Goal: Obtain resource: Download file/media

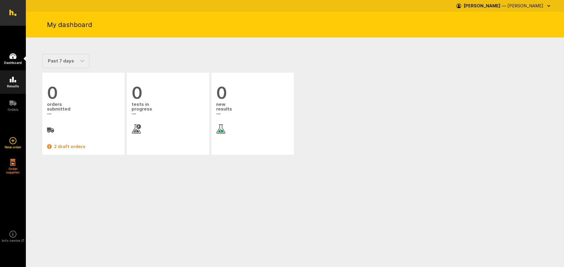
click at [17, 78] on link "Results" at bounding box center [13, 81] width 26 height 23
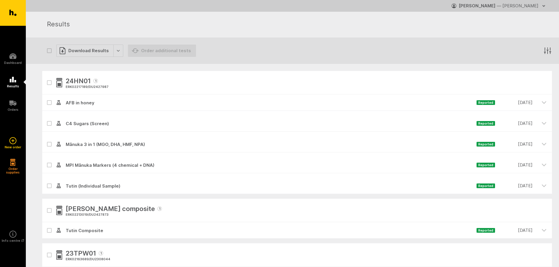
click at [47, 104] on div at bounding box center [49, 103] width 14 height 16
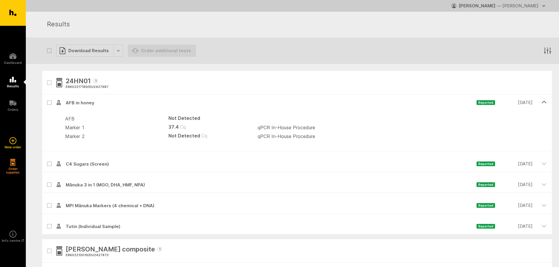
click at [49, 102] on icon at bounding box center [50, 103] width 4 height 3
click at [46, 98] on input "checkbox" at bounding box center [44, 97] width 4 height 4
checkbox input "true"
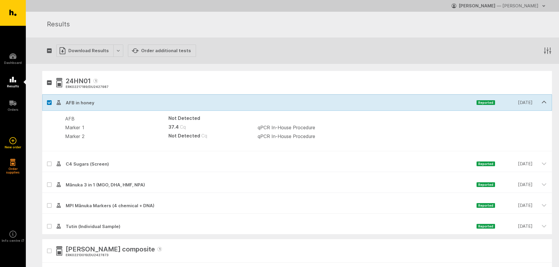
click at [50, 82] on icon "button" at bounding box center [50, 83] width 4 height 3
checkbox input "true"
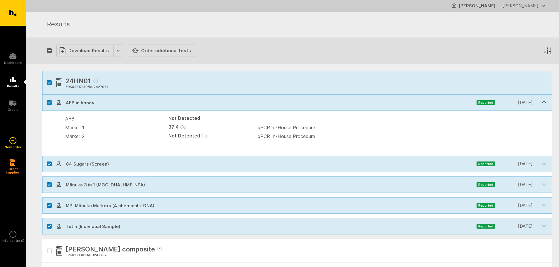
click at [50, 82] on button "button" at bounding box center [49, 82] width 5 height 5
checkbox input "false"
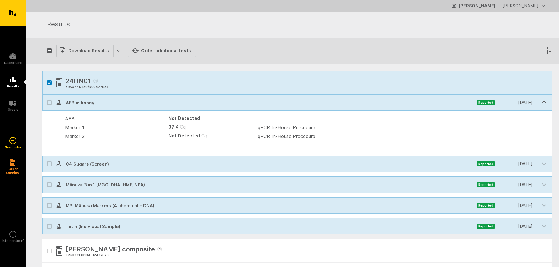
checkbox input "false"
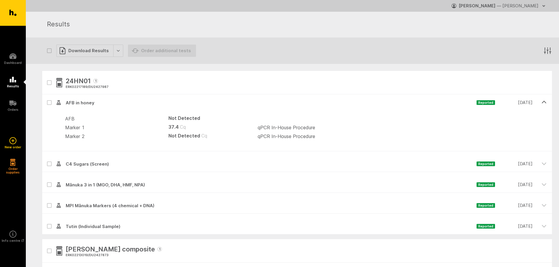
click at [50, 82] on icon "button" at bounding box center [50, 83] width 4 height 3
checkbox input "true"
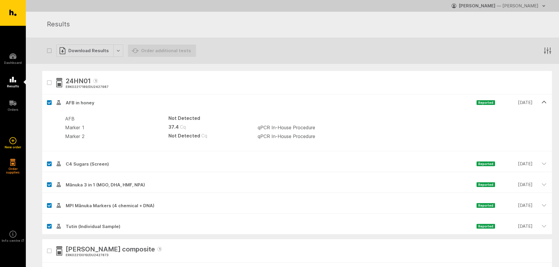
checkbox input "true"
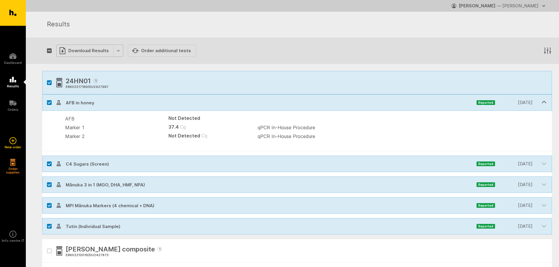
click at [117, 48] on div "Download Results" at bounding box center [89, 51] width 67 height 12
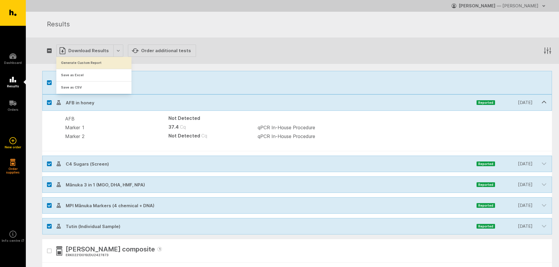
click at [110, 62] on button "Generate Custom Report" at bounding box center [93, 63] width 75 height 12
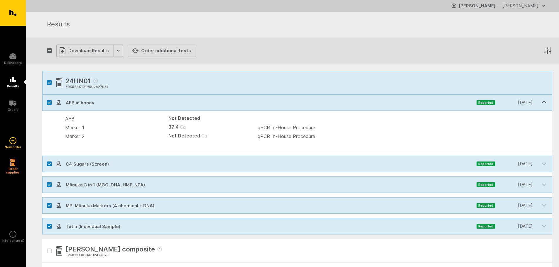
click at [119, 50] on div "Download Results" at bounding box center [89, 51] width 67 height 12
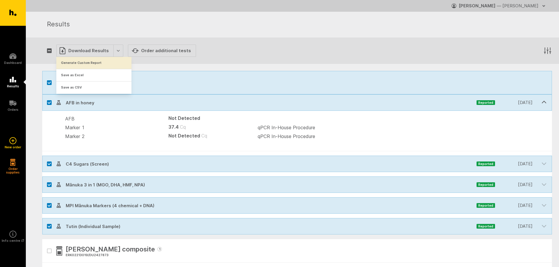
click at [101, 63] on button "Generate Custom Report" at bounding box center [93, 63] width 75 height 12
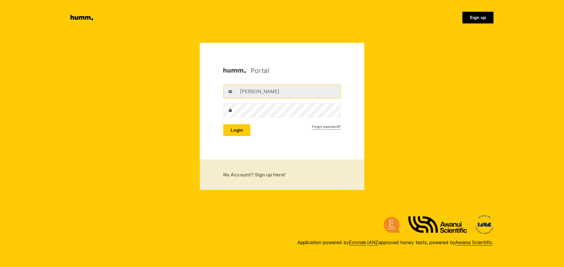
click at [296, 97] on input "[PERSON_NAME]" at bounding box center [281, 92] width 117 height 14
type input "[PERSON_NAME][EMAIL_ADDRESS][DOMAIN_NAME]"
click at [237, 128] on button "Login" at bounding box center [236, 130] width 27 height 12
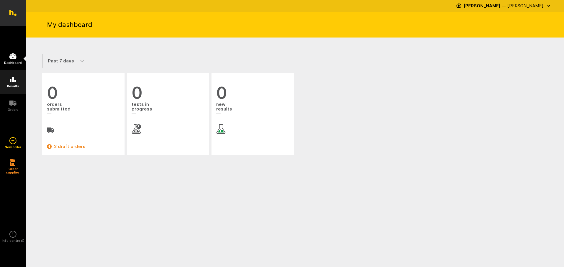
click at [16, 84] on link "Results" at bounding box center [13, 81] width 26 height 23
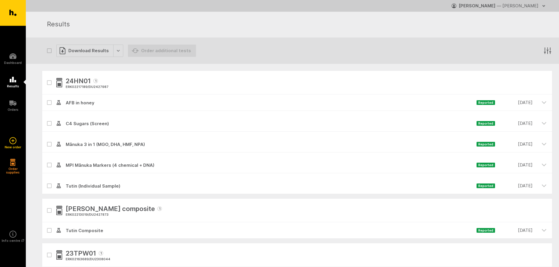
click at [48, 83] on icon "button" at bounding box center [50, 83] width 4 height 3
checkbox input "true"
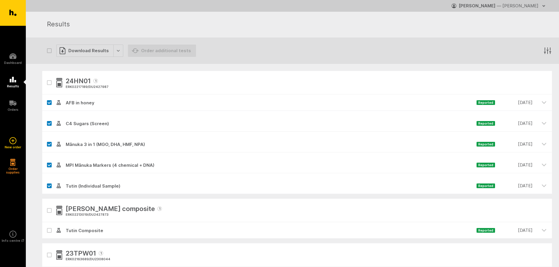
checkbox input "true"
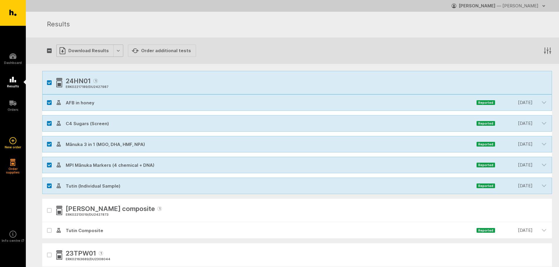
click at [119, 52] on div "Download Results" at bounding box center [89, 51] width 67 height 12
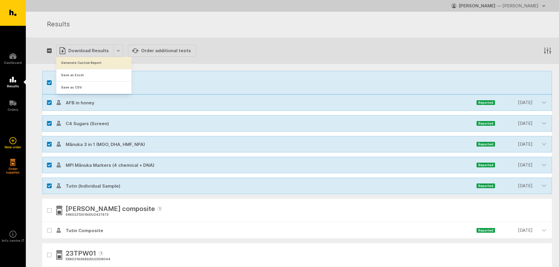
click at [115, 67] on button "Generate Custom Report" at bounding box center [93, 63] width 75 height 12
